Goal: Use online tool/utility: Utilize a website feature to perform a specific function

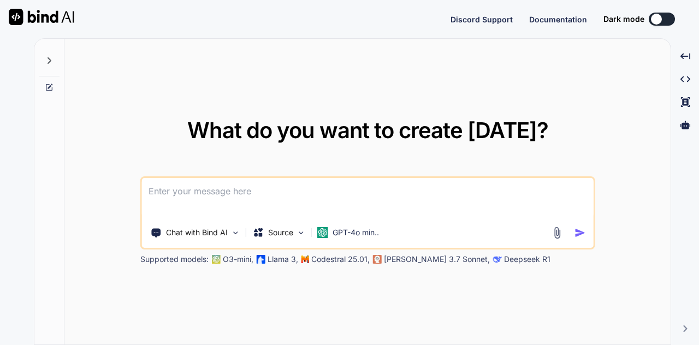
type textarea "x"
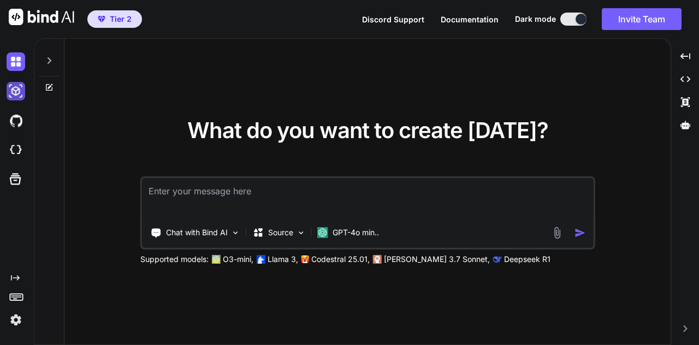
click at [15, 93] on img at bounding box center [16, 91] width 19 height 19
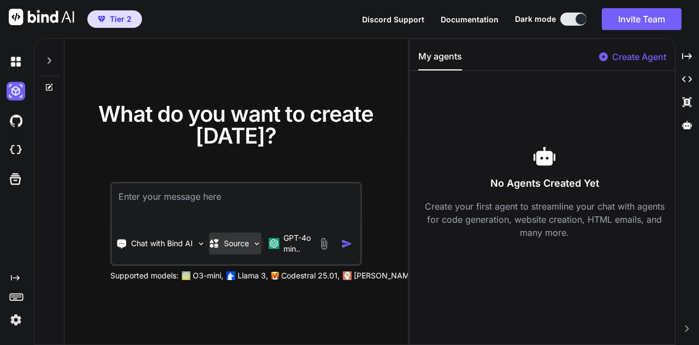
click at [240, 246] on p "Source" at bounding box center [236, 243] width 25 height 11
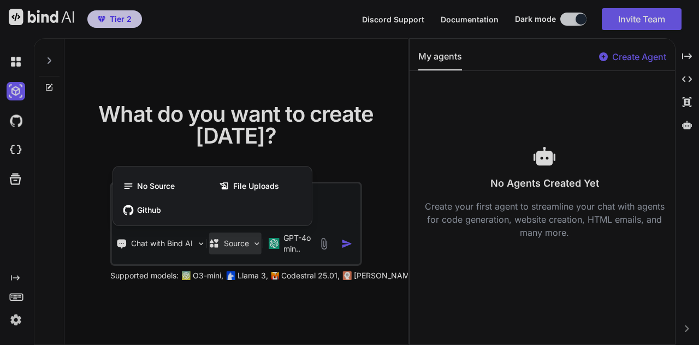
click at [344, 147] on div at bounding box center [349, 172] width 699 height 345
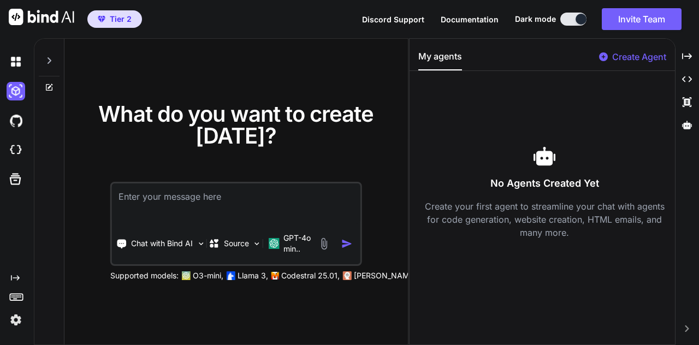
click at [14, 277] on icon "Created with Pixso." at bounding box center [15, 277] width 9 height 9
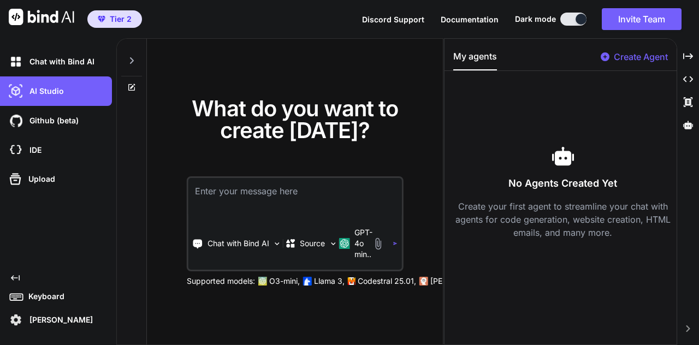
click at [14, 277] on icon "Created with Pixso." at bounding box center [15, 277] width 9 height 9
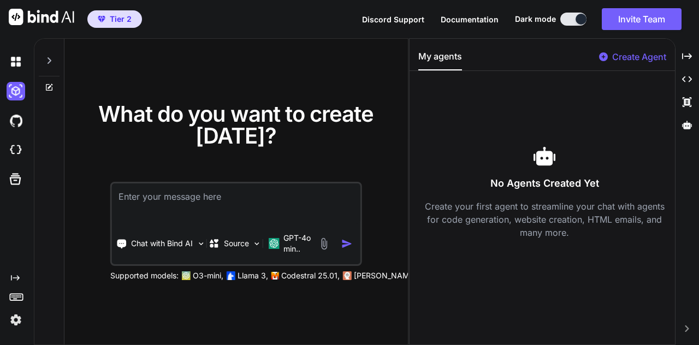
click at [635, 61] on p "Create Agent" at bounding box center [639, 56] width 54 height 13
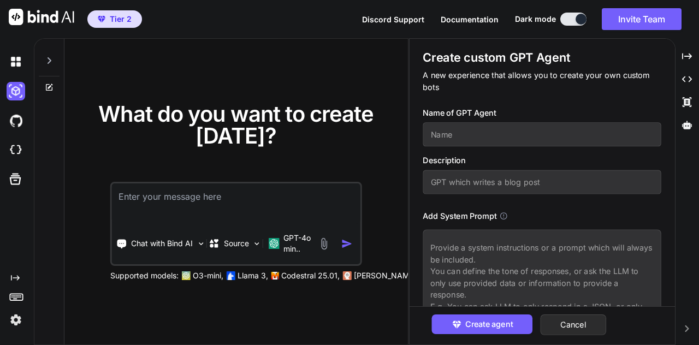
scroll to position [36, 0]
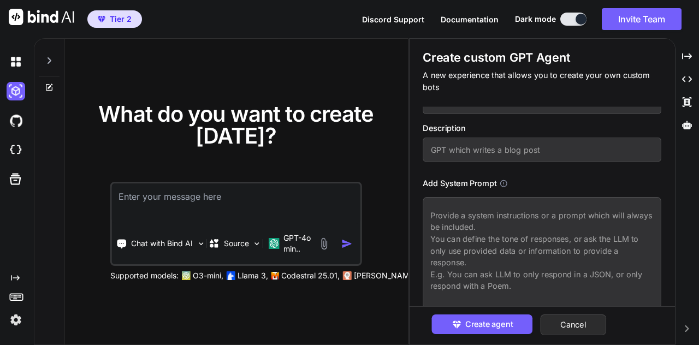
click at [392, 95] on div "What do you want to create [DATE]? Chat with Bind AI Source GPT-4o min.. Suppor…" at bounding box center [235, 192] width 343 height 307
drag, startPoint x: 572, startPoint y: 26, endPoint x: 465, endPoint y: 22, distance: 106.5
click at [465, 22] on div "Discord Support Documentation Dark mode Invite Team Created with Pixso." at bounding box center [526, 19] width 328 height 22
click at [465, 22] on span "Documentation" at bounding box center [469, 19] width 58 height 9
click at [149, 184] on textarea at bounding box center [236, 203] width 248 height 40
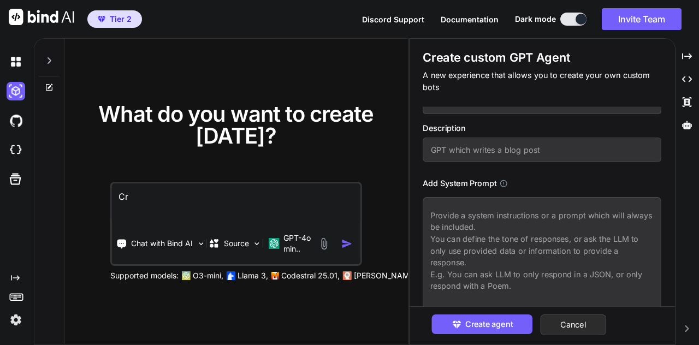
type textarea "C"
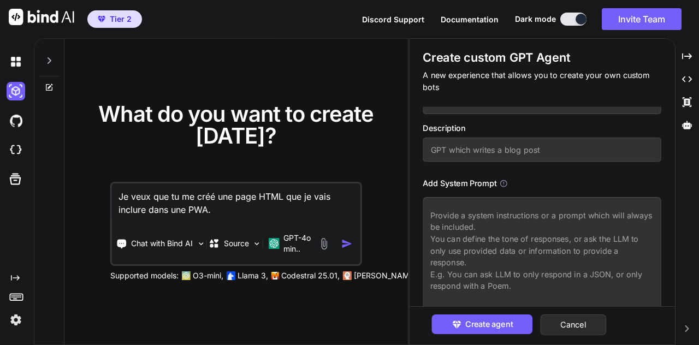
drag, startPoint x: 213, startPoint y: 214, endPoint x: 107, endPoint y: 187, distance: 109.9
click at [107, 187] on div "What do you want to create [DATE]? Je veux que tu me créé une page HTML que je …" at bounding box center [236, 192] width 314 height 178
type textarea "Créé moi un jeu de mot croisé sur une page html."
click at [325, 245] on img at bounding box center [324, 243] width 13 height 13
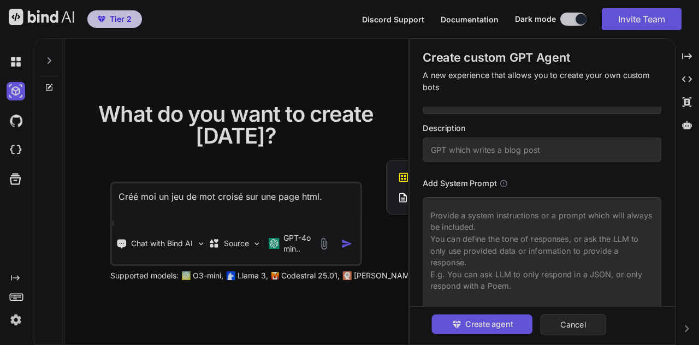
click at [403, 203] on div "Upload Documents and Code Files" at bounding box center [466, 198] width 139 height 20
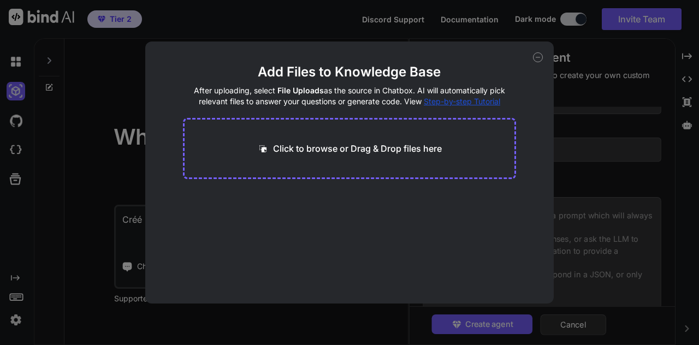
click at [351, 148] on p "Click to browse or Drag & Drop files here" at bounding box center [357, 148] width 169 height 13
type input "C:\fakepath\GDO Prévention lié a la toxicité des fumées.docx"
click at [540, 58] on icon at bounding box center [538, 57] width 10 height 10
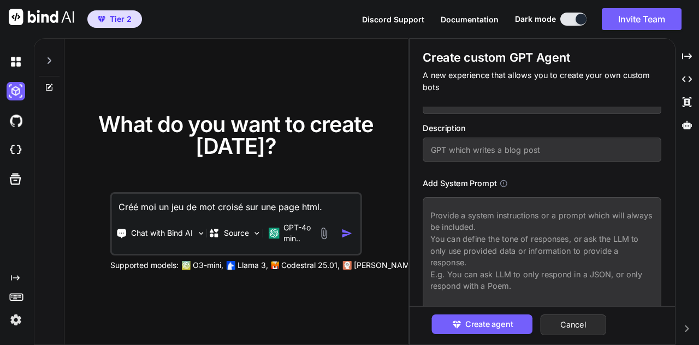
click at [320, 204] on textarea "Créé moi un jeu de mot croisé sur une page html." at bounding box center [236, 204] width 248 height 20
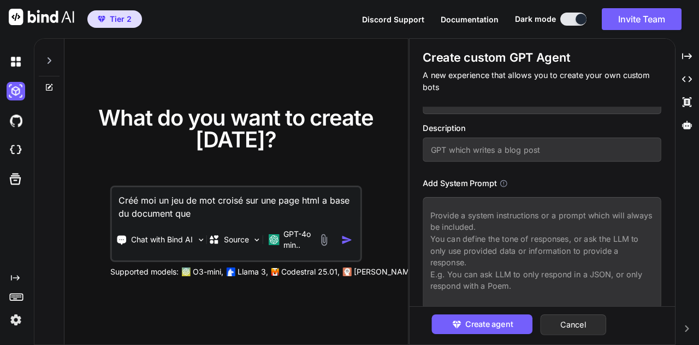
click at [325, 241] on img at bounding box center [324, 240] width 13 height 13
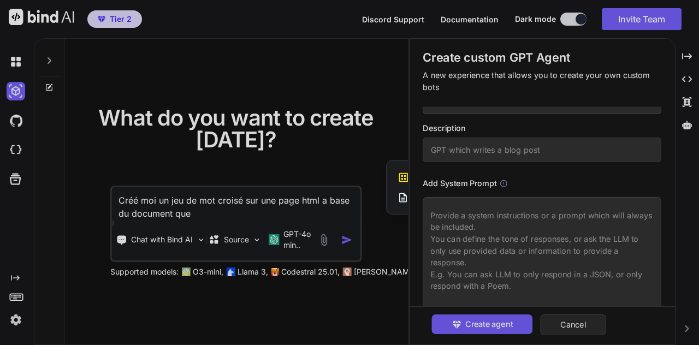
click at [400, 199] on icon at bounding box center [402, 197] width 11 height 11
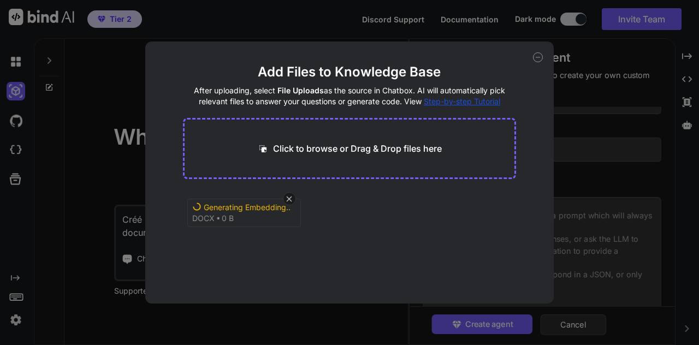
click at [539, 57] on icon at bounding box center [538, 57] width 10 height 10
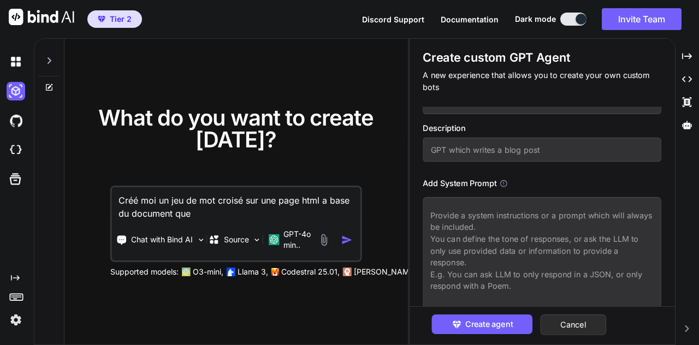
click at [223, 210] on textarea "Créé moi un jeu de mot croisé sur une page html a base du document que" at bounding box center [236, 203] width 248 height 33
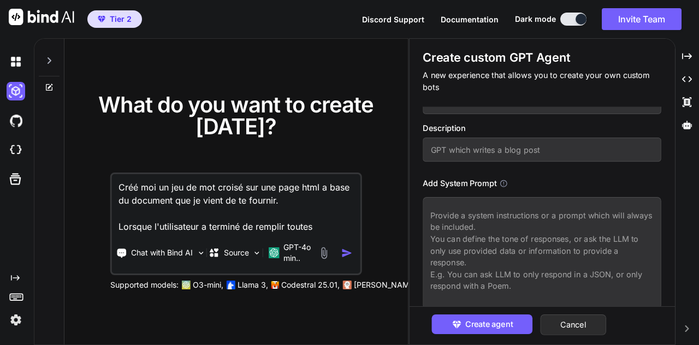
click at [295, 202] on textarea "Créé moi un jeu de mot croisé sur une page html a base du document que je vient…" at bounding box center [236, 203] width 248 height 59
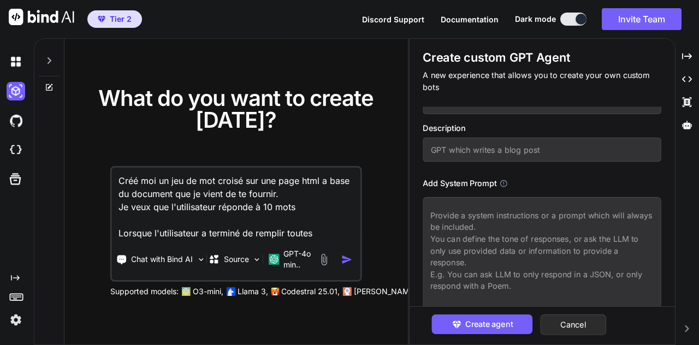
click at [317, 231] on textarea "Créé moi un jeu de mot croisé sur une page html a base du document que je vient…" at bounding box center [236, 204] width 248 height 72
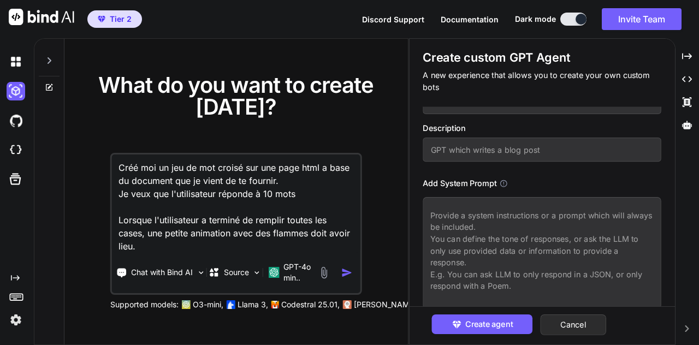
type textarea "Créé moi un jeu de mot croisé sur une page html a base du document que je vient…"
click at [327, 271] on img at bounding box center [324, 272] width 13 height 13
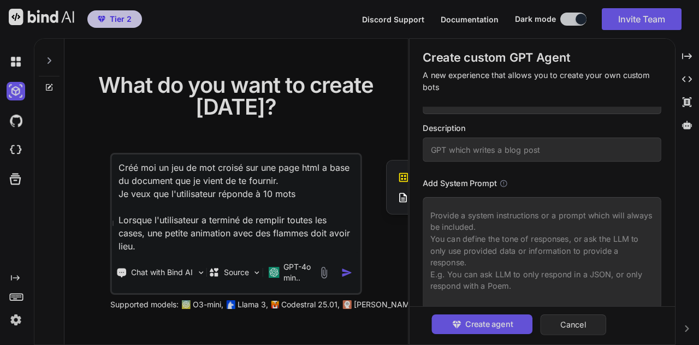
click at [402, 193] on icon at bounding box center [403, 197] width 8 height 9
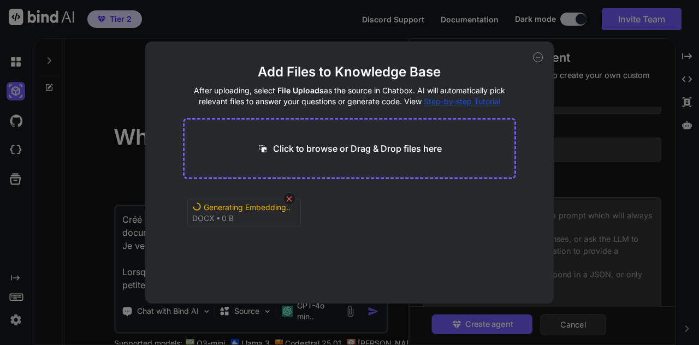
click at [292, 199] on icon at bounding box center [288, 198] width 9 height 9
click at [329, 208] on icon at bounding box center [333, 208] width 9 height 9
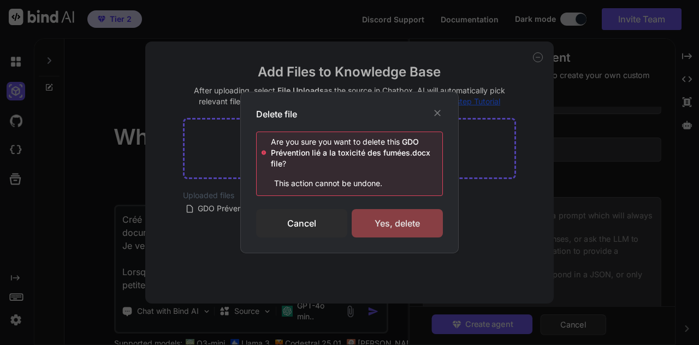
click at [369, 216] on div "Yes, delete" at bounding box center [396, 223] width 91 height 28
click at [438, 113] on icon at bounding box center [437, 113] width 7 height 7
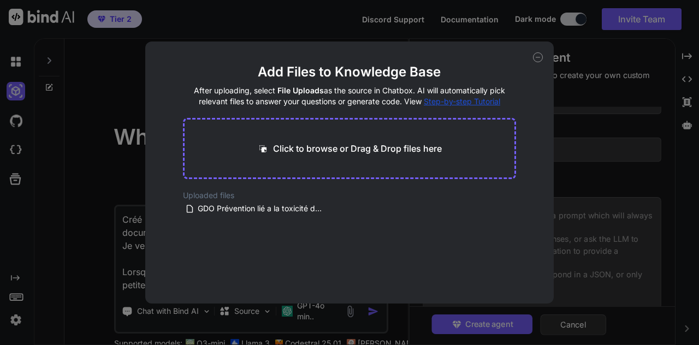
click at [539, 57] on icon at bounding box center [538, 57] width 10 height 10
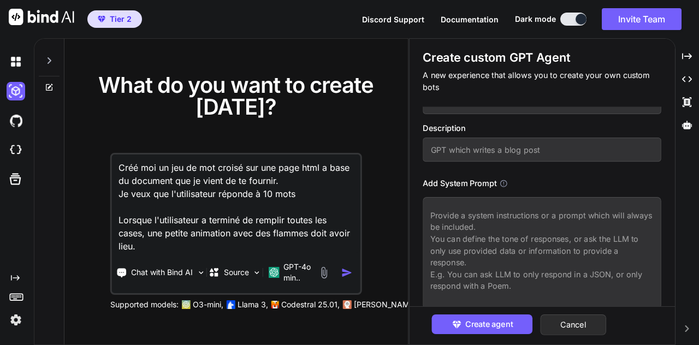
click at [350, 270] on img "button" at bounding box center [346, 272] width 11 height 11
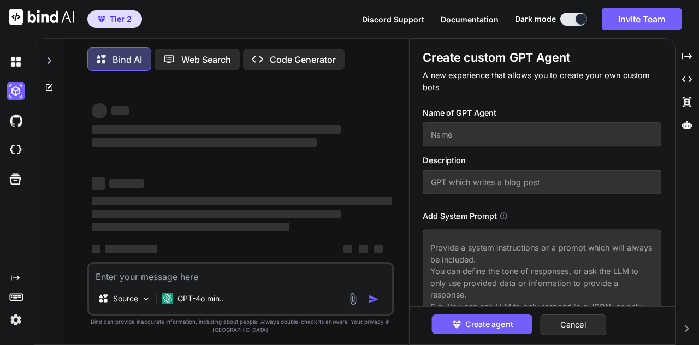
click at [275, 50] on div "Created with Pixso. Code Generator" at bounding box center [294, 60] width 102 height 22
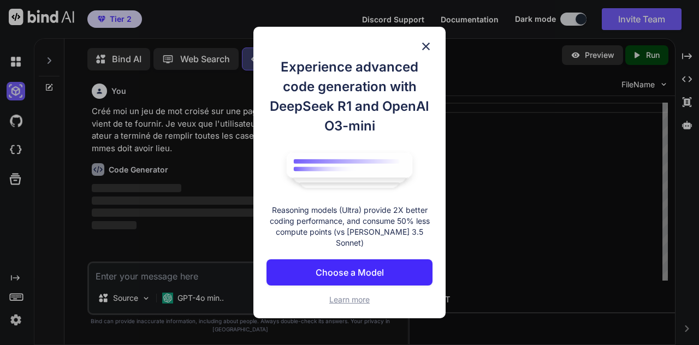
scroll to position [4, 0]
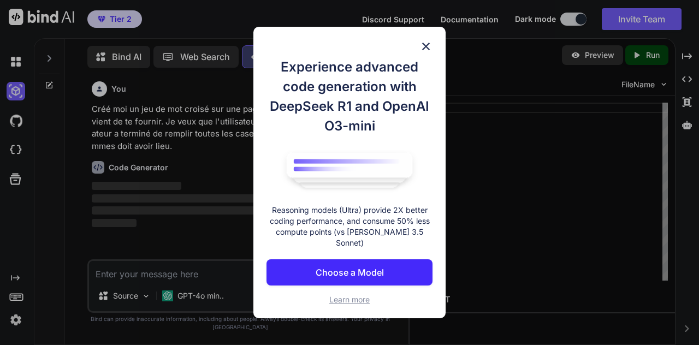
click at [427, 49] on img at bounding box center [425, 46] width 13 height 13
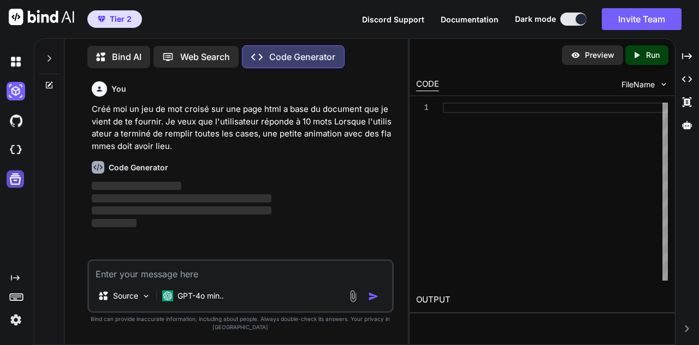
click at [13, 184] on icon at bounding box center [15, 179] width 11 height 11
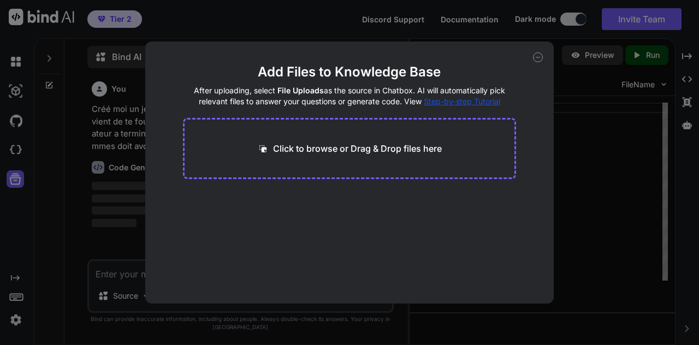
click at [541, 58] on icon at bounding box center [538, 57] width 10 height 10
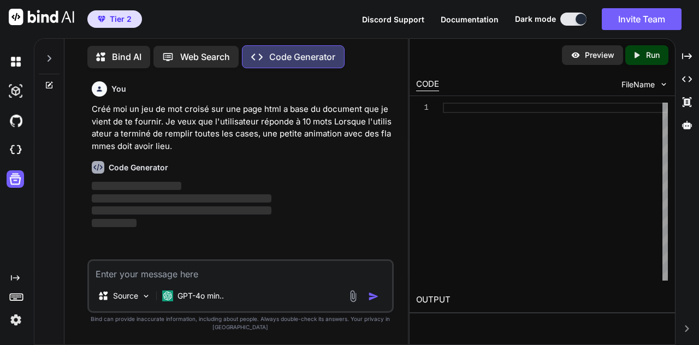
click at [660, 83] on img at bounding box center [663, 84] width 9 height 9
click at [49, 56] on icon at bounding box center [49, 58] width 9 height 9
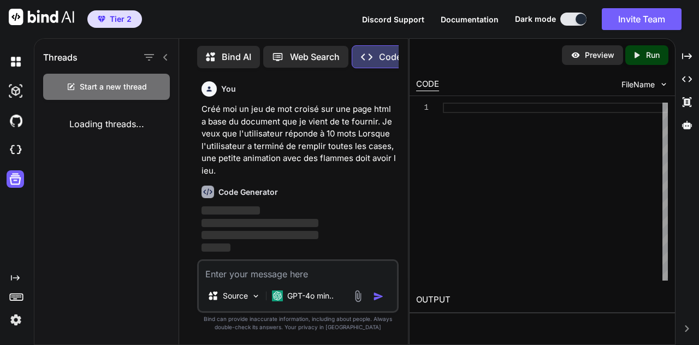
click at [235, 53] on p "Bind AI" at bounding box center [236, 56] width 29 height 13
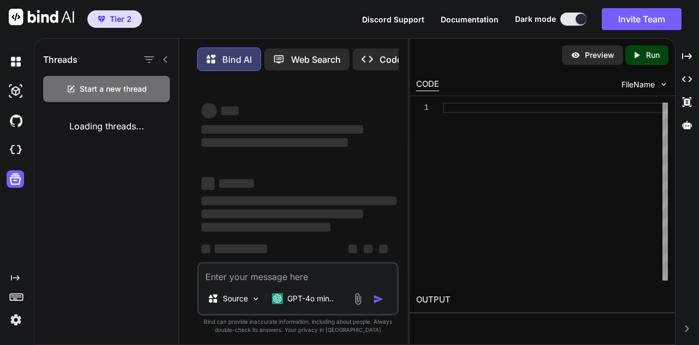
click at [309, 61] on p "Web Search" at bounding box center [316, 59] width 50 height 13
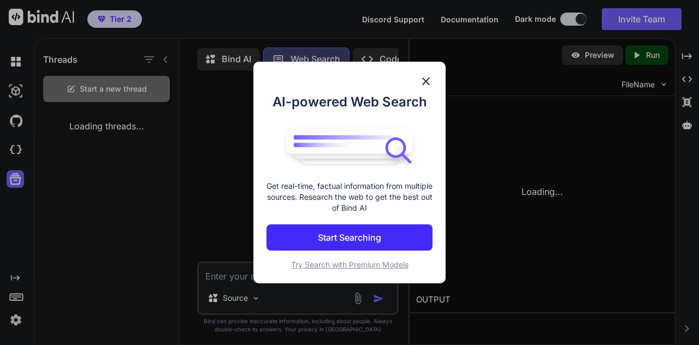
scroll to position [4, 0]
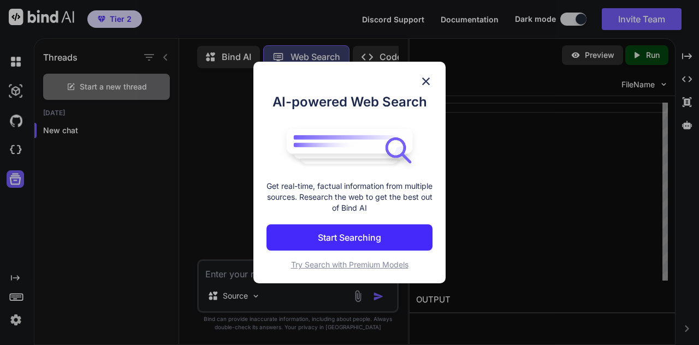
click at [425, 80] on img at bounding box center [425, 81] width 13 height 13
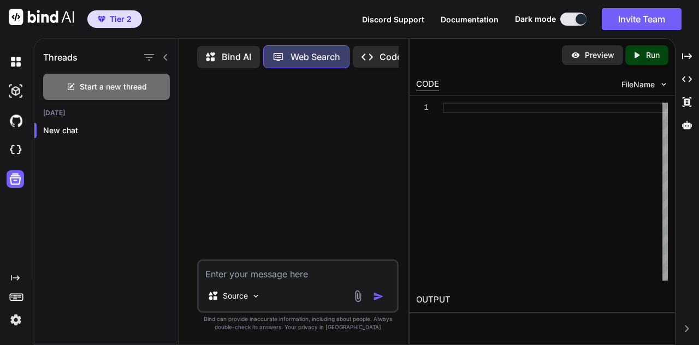
click at [225, 54] on p "Bind AI" at bounding box center [236, 56] width 29 height 13
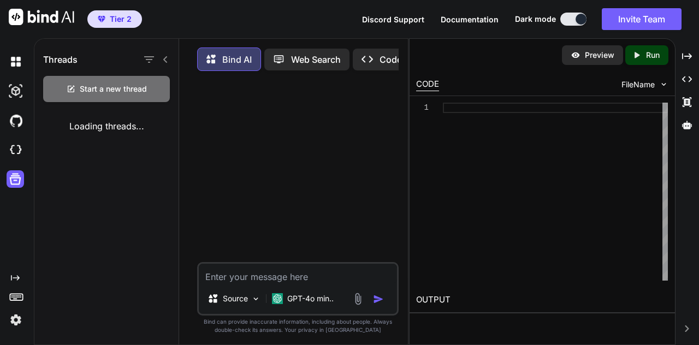
click at [380, 53] on p "Code Generator" at bounding box center [412, 59] width 66 height 13
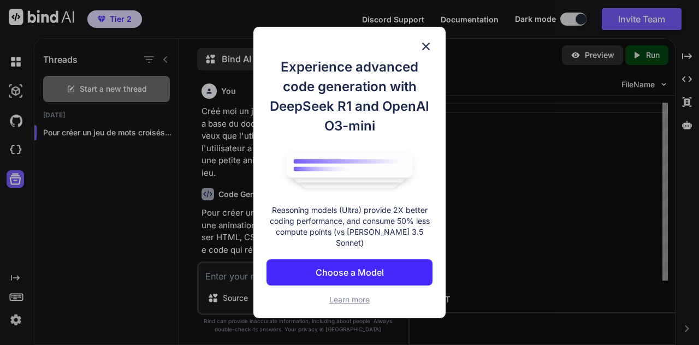
scroll to position [4, 0]
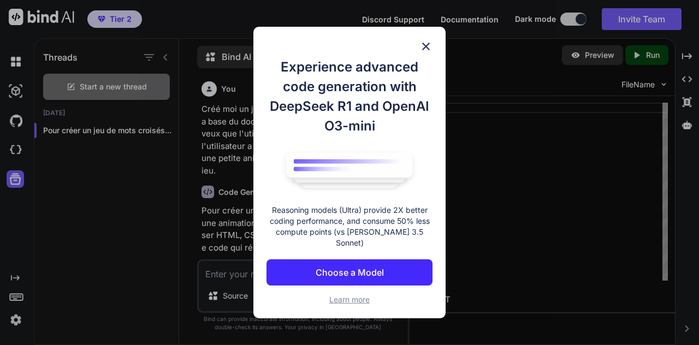
click at [424, 51] on img at bounding box center [425, 46] width 13 height 13
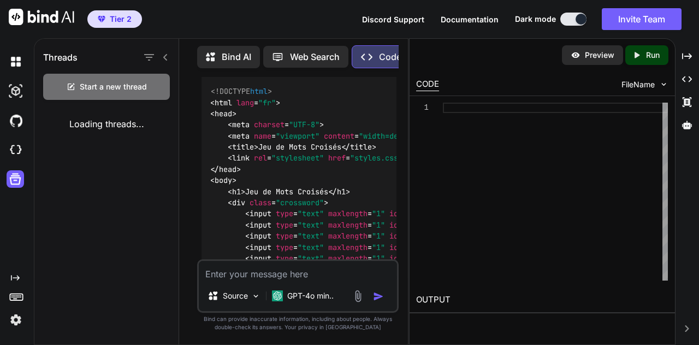
scroll to position [283, 0]
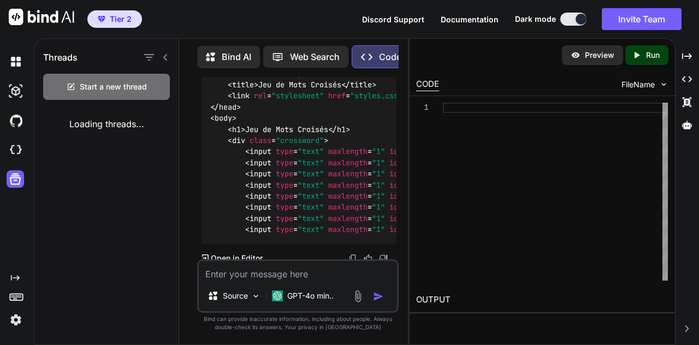
click at [300, 188] on code "<!DOCTYPE html > < html lang = "fr" > < head > < meta charset = "UTF-8" > < met…" at bounding box center [378, 129] width 336 height 212
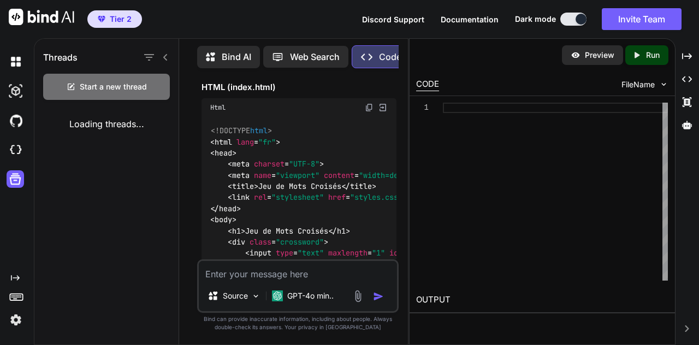
scroll to position [180, 0]
click at [368, 104] on img at bounding box center [369, 108] width 9 height 9
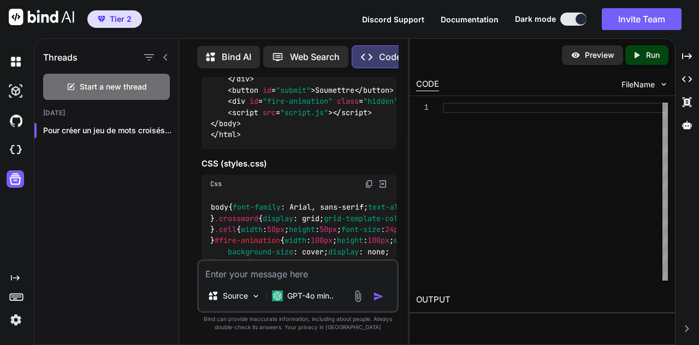
scroll to position [466, 0]
click at [229, 194] on div "body { font-family : Arial, sans-serif; text-align : center; background-color :…" at bounding box center [298, 241] width 195 height 95
click at [368, 182] on img at bounding box center [369, 184] width 9 height 9
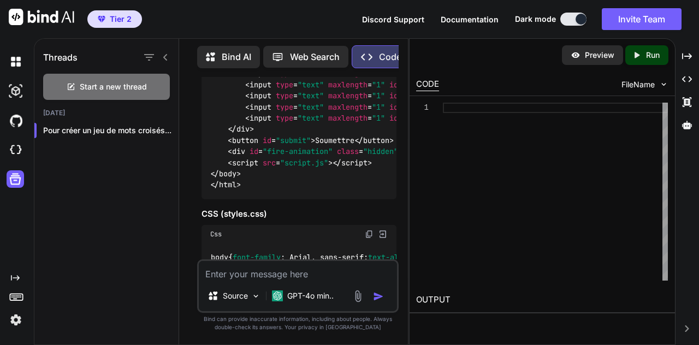
scroll to position [447, 0]
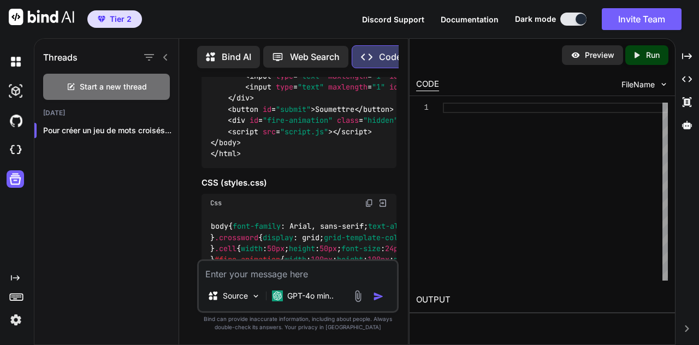
click at [366, 199] on img at bounding box center [369, 203] width 9 height 9
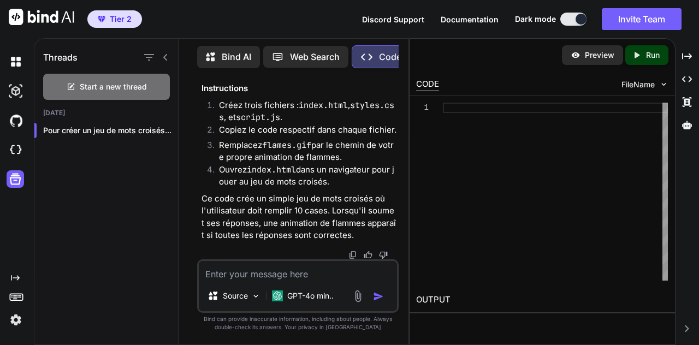
scroll to position [963, 0]
click at [294, 277] on textarea at bounding box center [298, 271] width 198 height 20
type textarea "u"
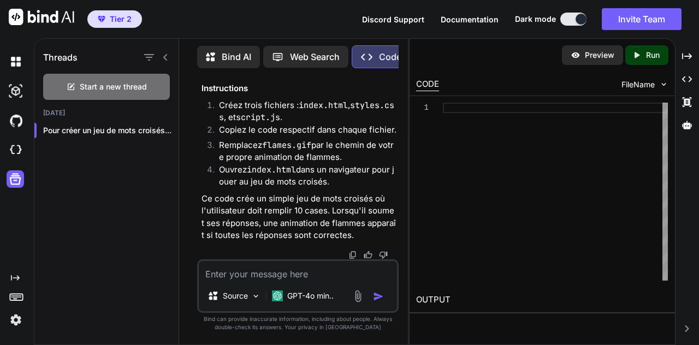
click at [267, 278] on textarea at bounding box center [298, 271] width 198 height 20
type textarea "I"
type textarea "il me faut 10 mot pour mon CrossWord"
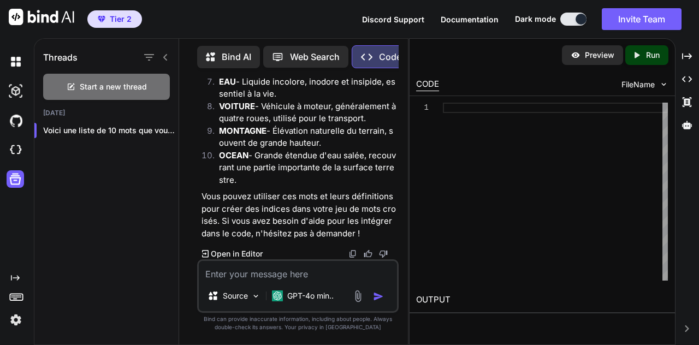
scroll to position [1685, 0]
type textarea "F"
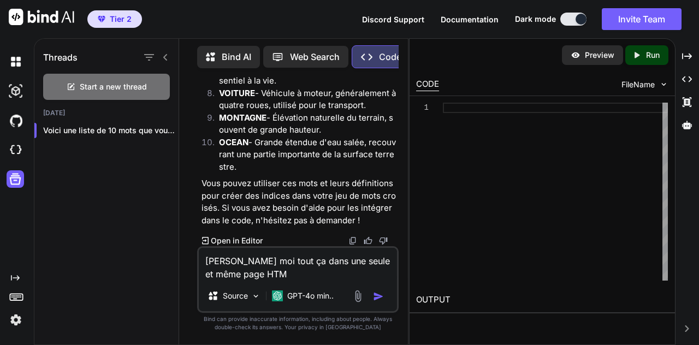
type textarea "[PERSON_NAME] moi tout ça dans une seule et même page HTML"
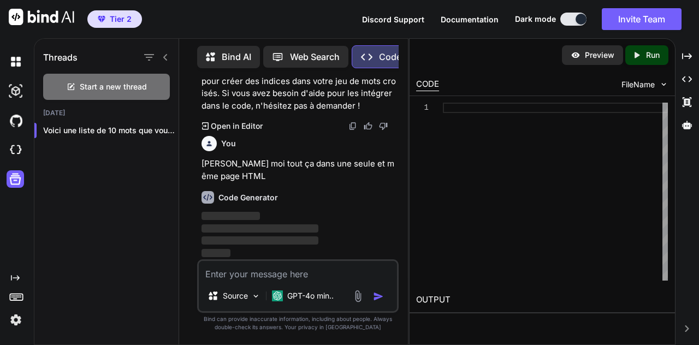
scroll to position [1812, 0]
